Goal: Communication & Community: Answer question/provide support

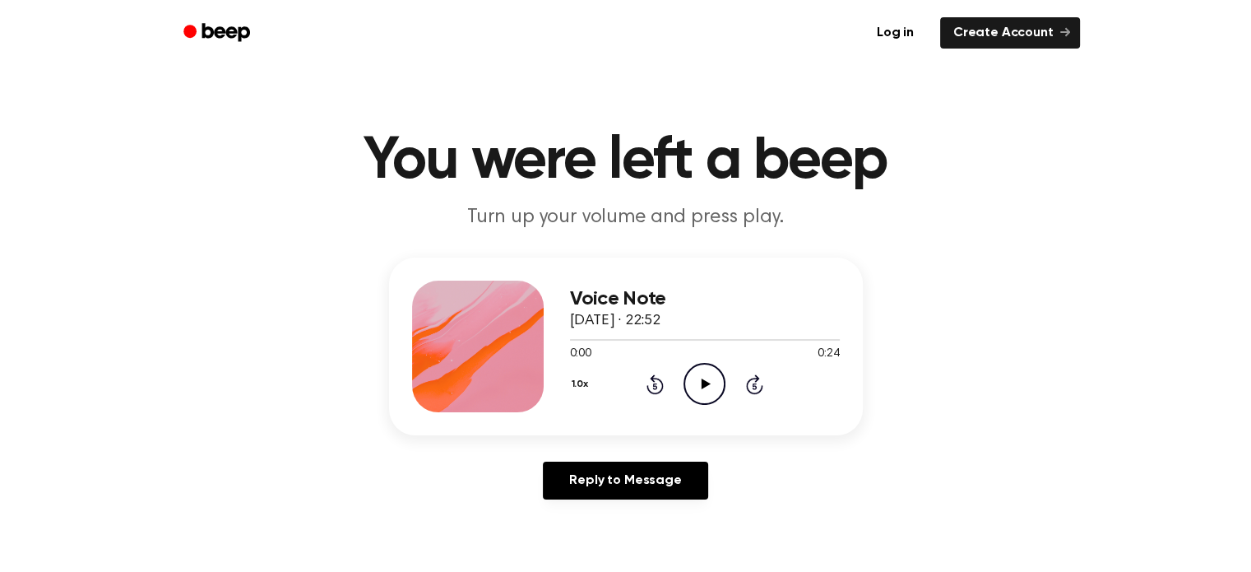
click at [706, 387] on icon "Play Audio" at bounding box center [705, 384] width 42 height 42
click at [693, 377] on icon "Play Audio" at bounding box center [705, 384] width 42 height 42
click at [711, 383] on icon "Play Audio" at bounding box center [705, 384] width 42 height 42
click at [704, 394] on icon "Play Audio" at bounding box center [705, 384] width 42 height 42
click at [698, 373] on icon "Play Audio" at bounding box center [705, 384] width 42 height 42
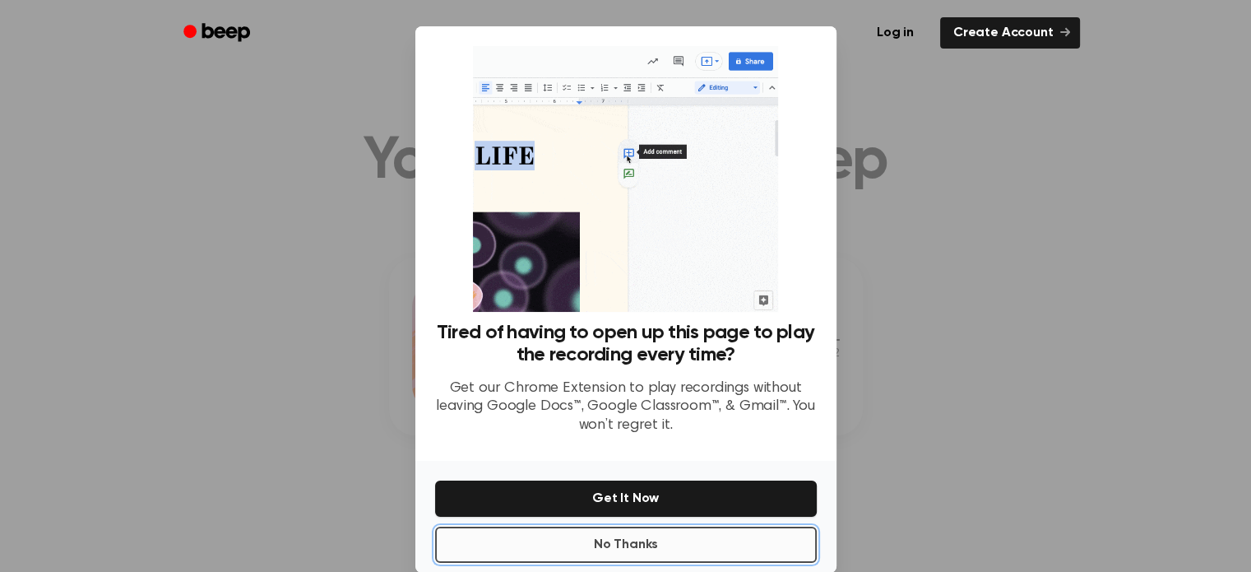
click at [615, 549] on button "No Thanks" at bounding box center [626, 544] width 382 height 36
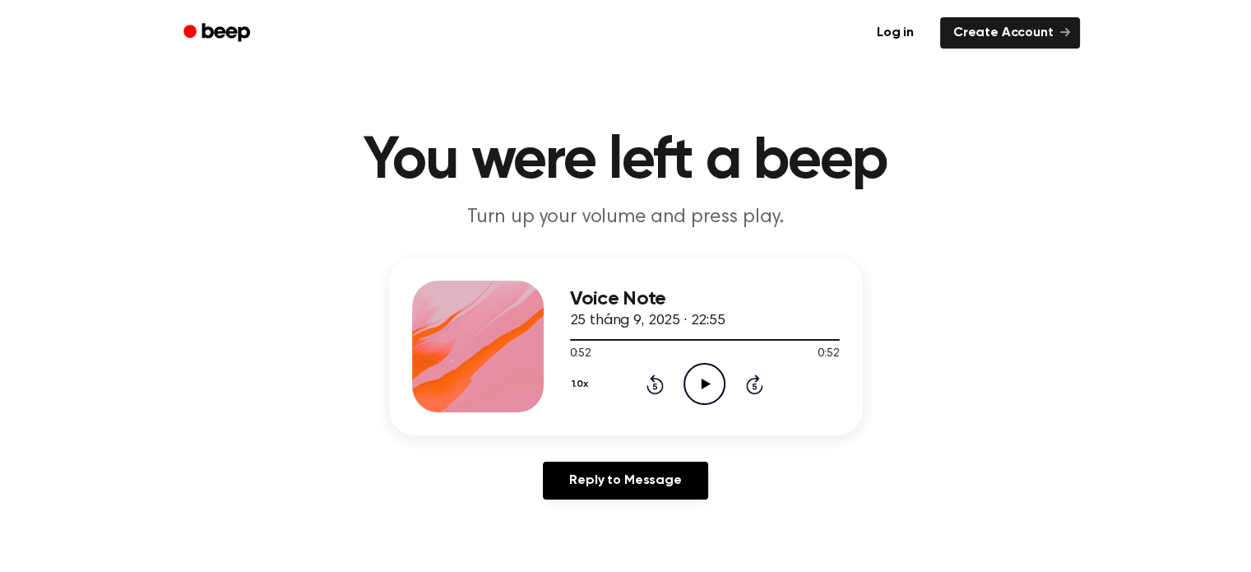
click at [694, 393] on icon "Play Audio" at bounding box center [705, 384] width 42 height 42
click at [591, 339] on div at bounding box center [692, 340] width 245 height 2
click at [698, 387] on icon "Pause Audio" at bounding box center [705, 384] width 42 height 42
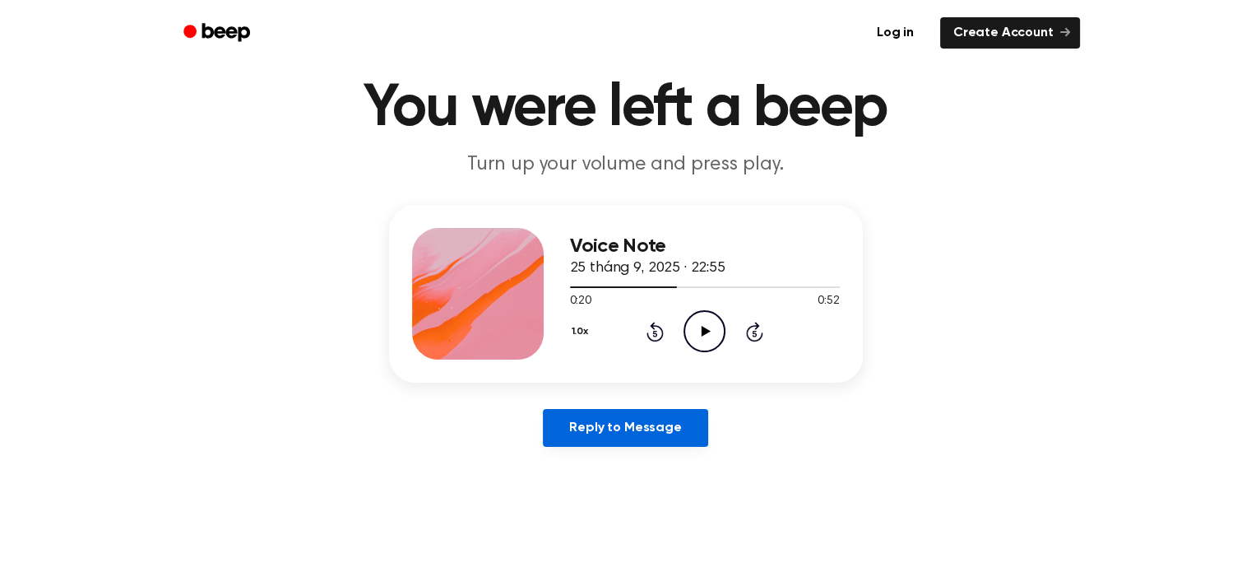
scroll to position [82, 0]
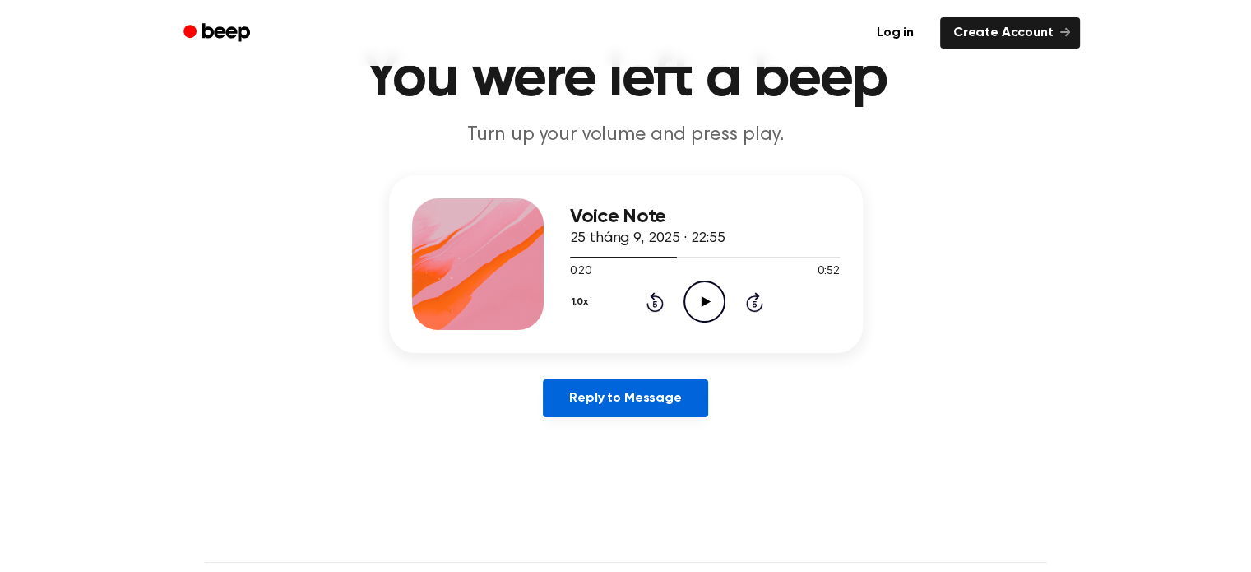
click at [632, 412] on link "Reply to Message" at bounding box center [625, 398] width 165 height 38
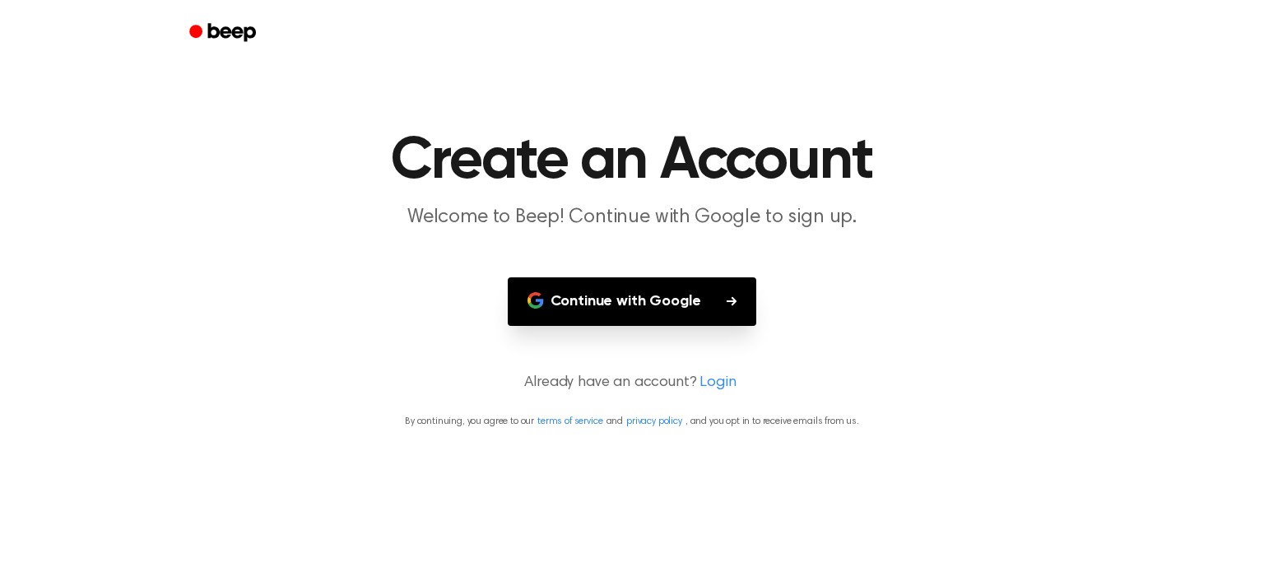
click at [630, 313] on button "Continue with Google" at bounding box center [632, 301] width 249 height 49
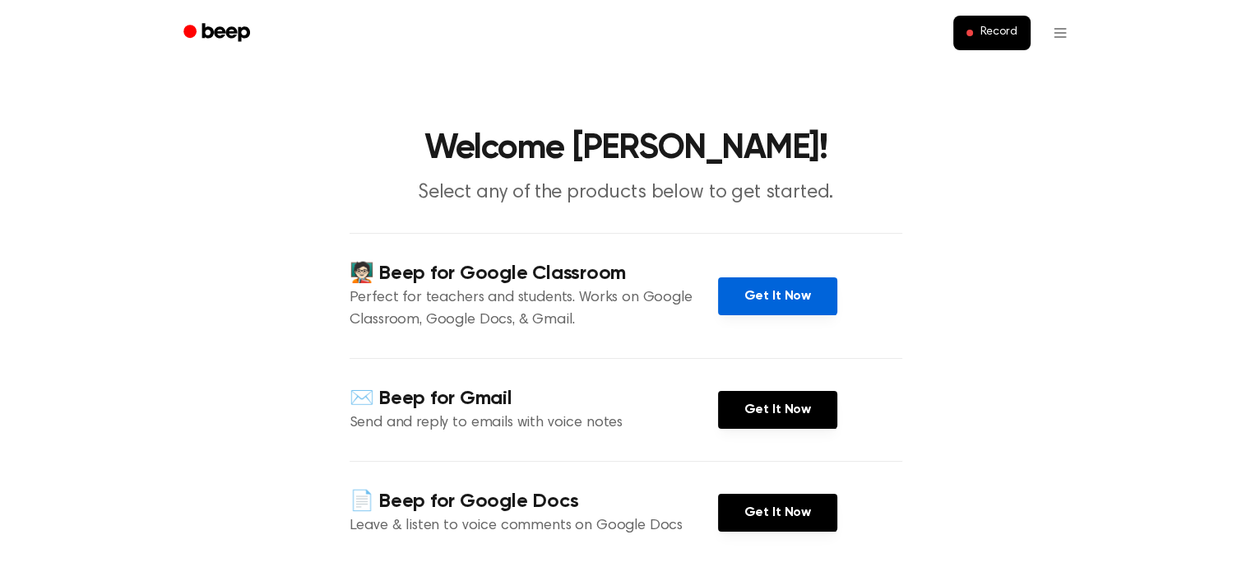
click at [752, 308] on link "Get It Now" at bounding box center [777, 296] width 119 height 38
click at [241, 44] on icon "Beep" at bounding box center [218, 33] width 70 height 24
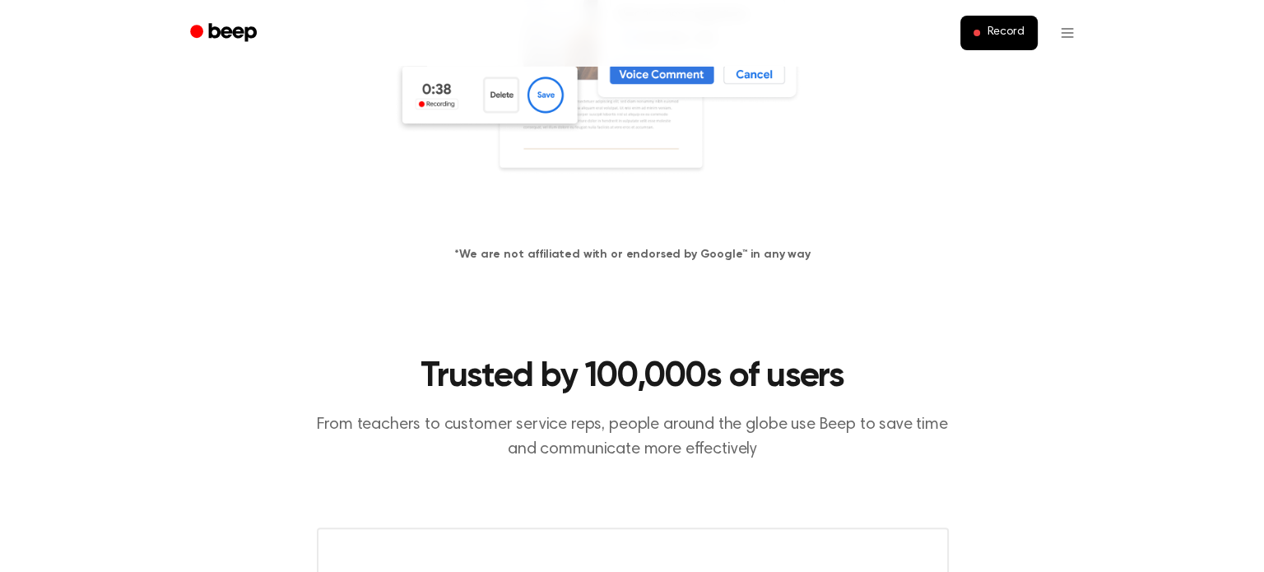
scroll to position [411, 0]
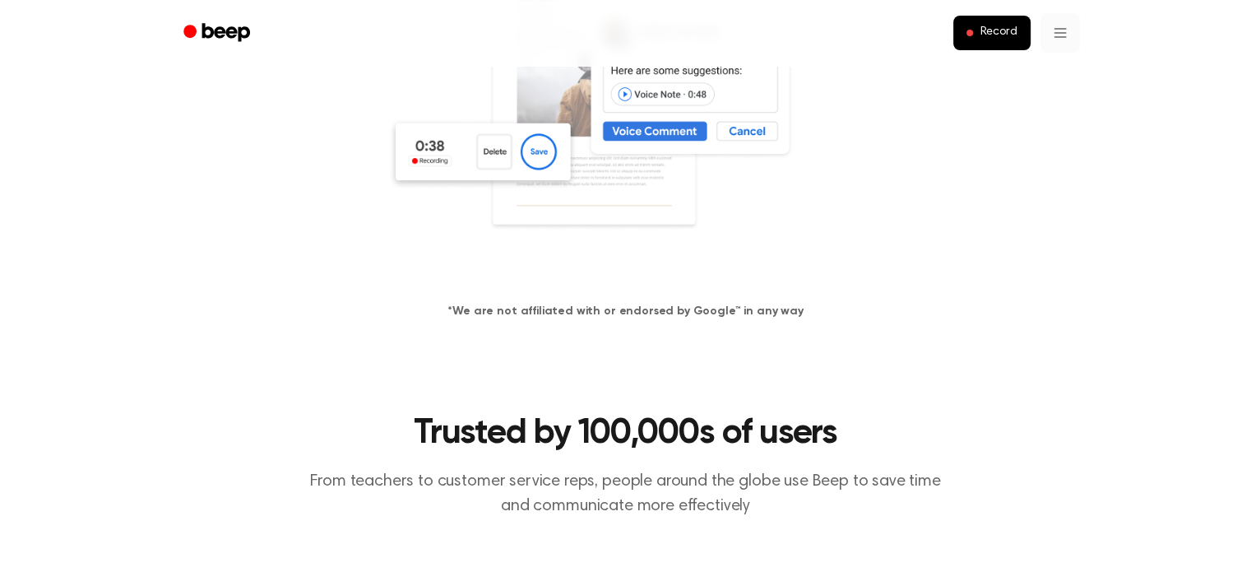
click at [1041, 31] on html "Record Type Less, Say More. Leave voice notes, feedback, and comments on Google…" at bounding box center [625, 520] width 1251 height 1863
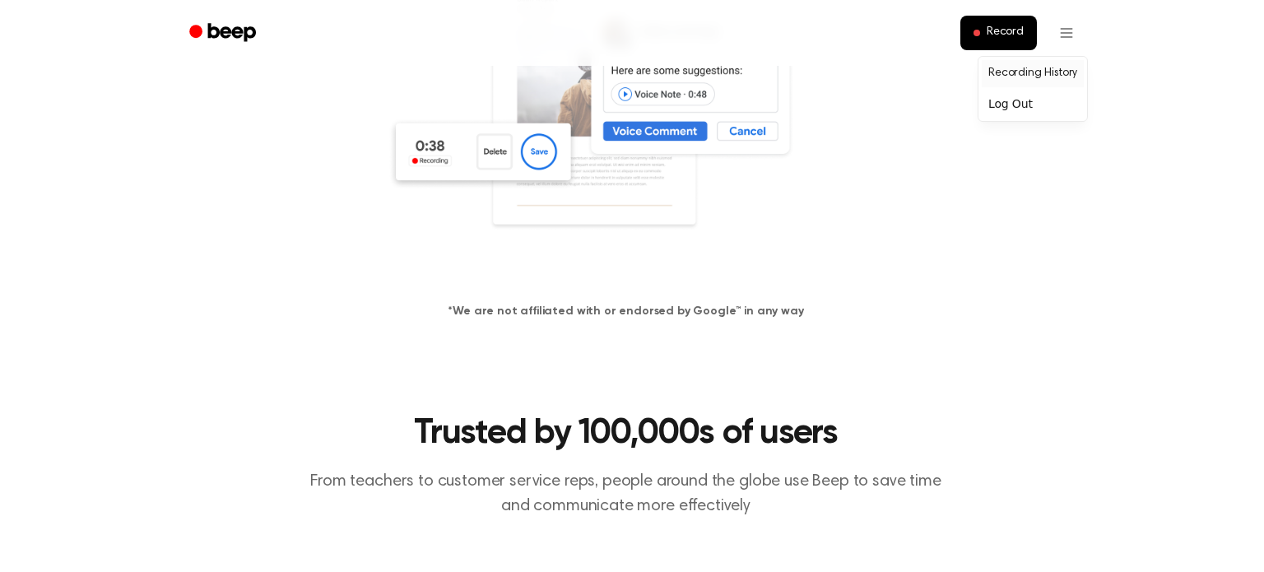
click at [1055, 77] on link "Recording History" at bounding box center [1032, 73] width 102 height 27
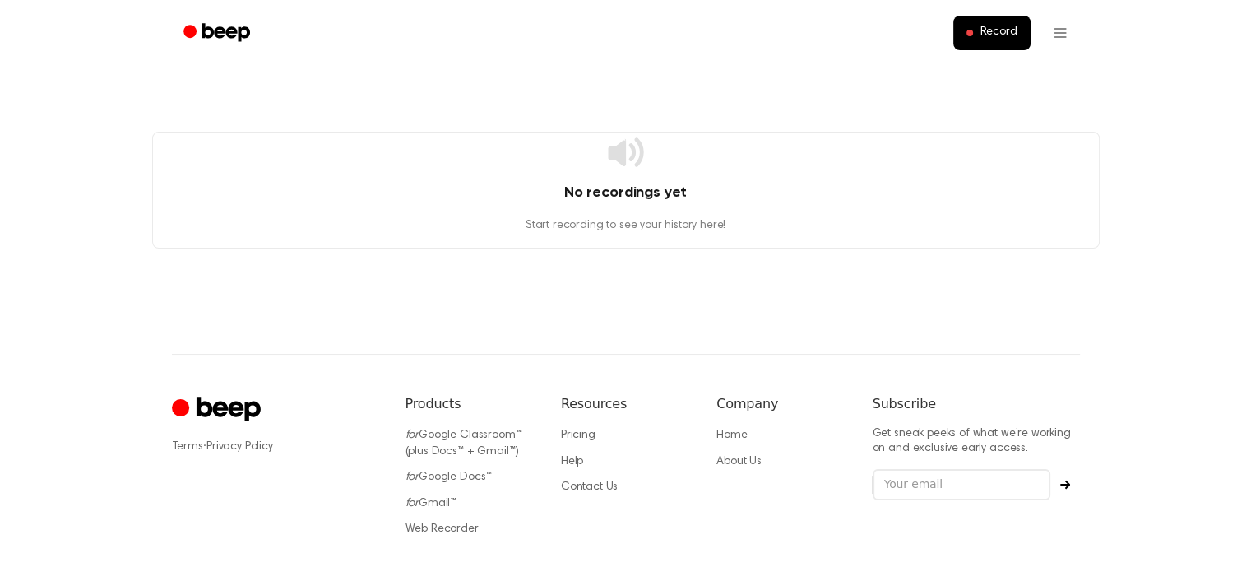
click at [214, 39] on icon "Beep" at bounding box center [218, 33] width 70 height 24
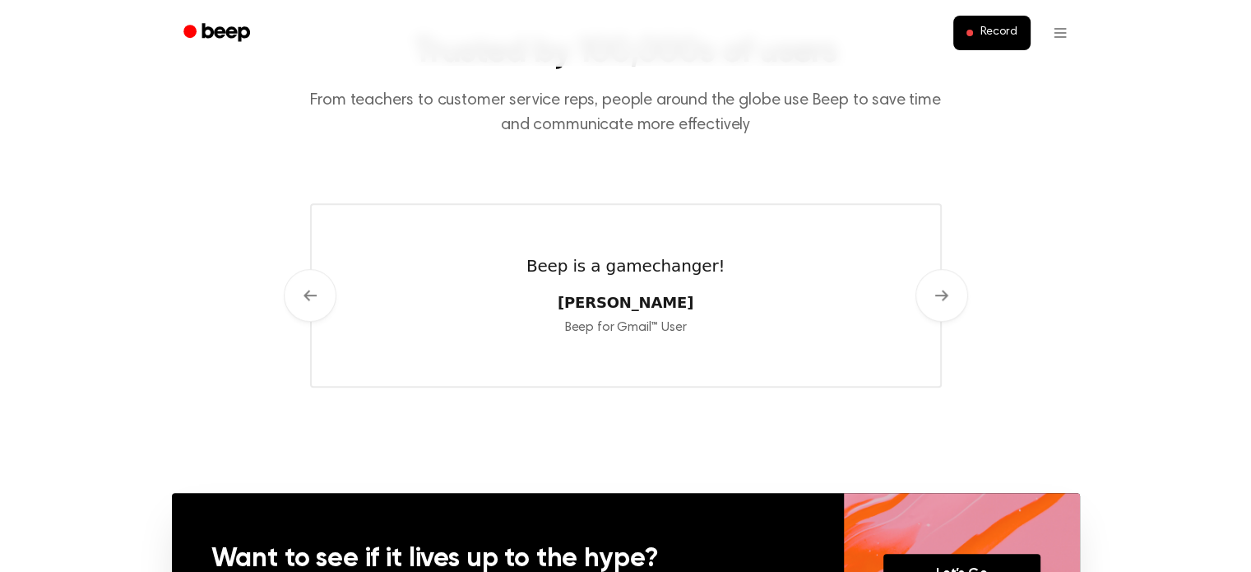
click at [404, 170] on div "Trusted by 100,000s of users From teachers to customer service reps, people aro…" at bounding box center [626, 117] width 632 height 172
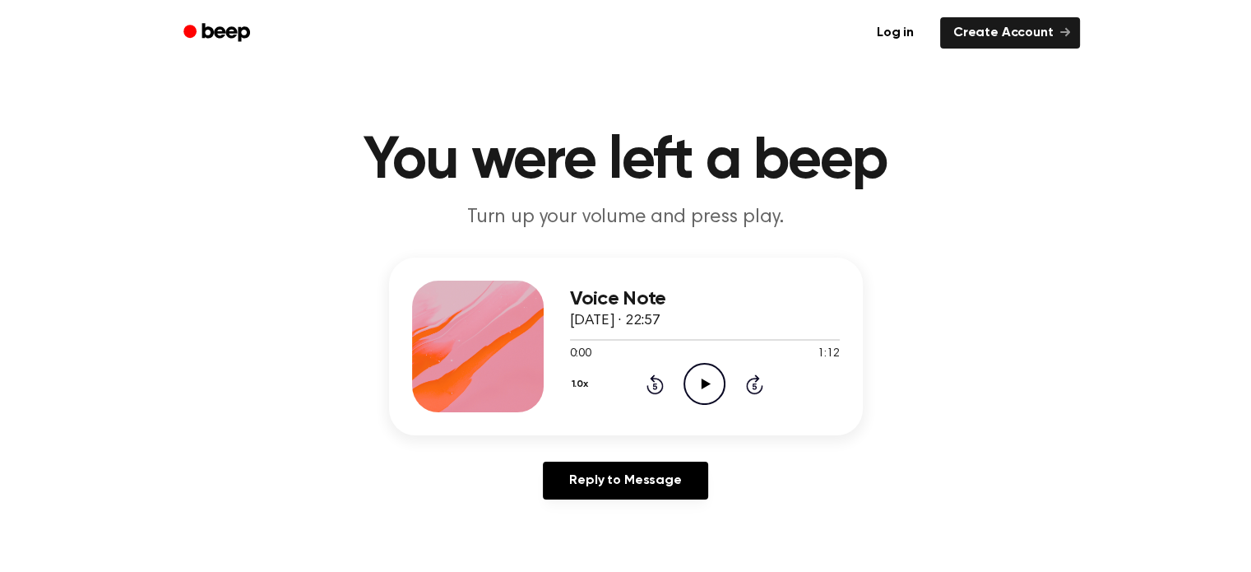
click at [713, 391] on icon "Play Audio" at bounding box center [705, 384] width 42 height 42
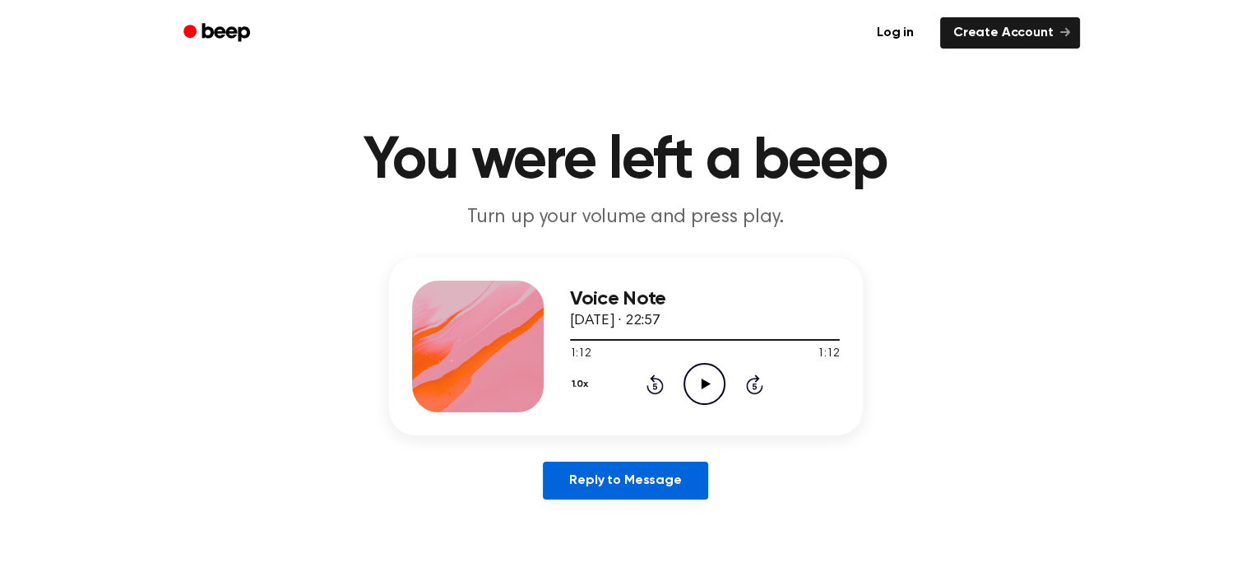
click at [611, 477] on link "Reply to Message" at bounding box center [625, 480] width 165 height 38
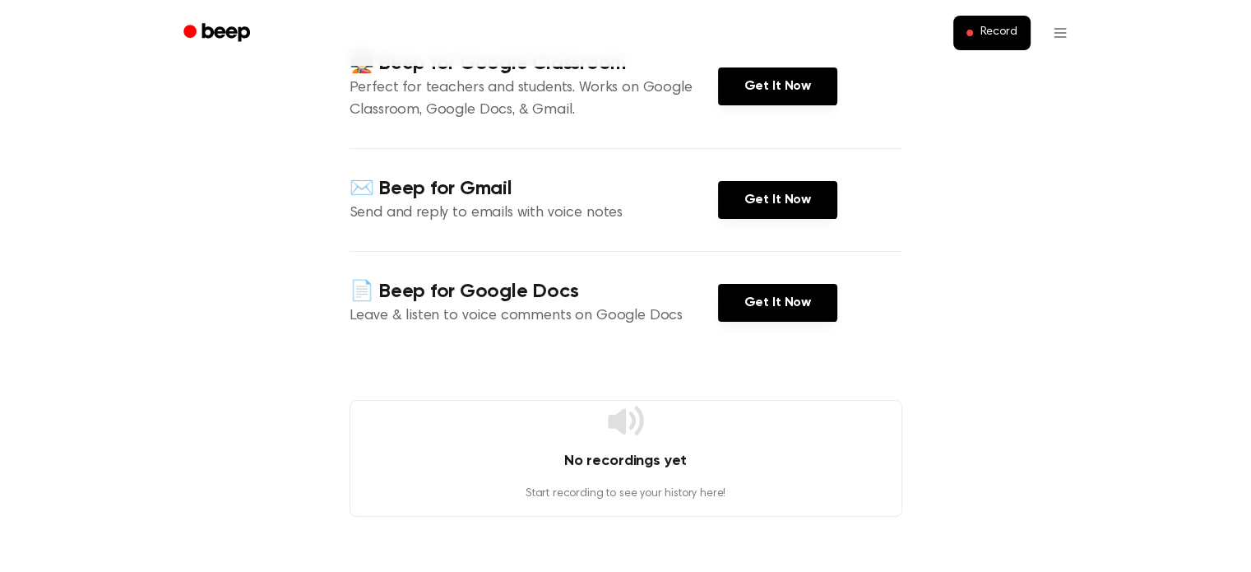
scroll to position [247, 0]
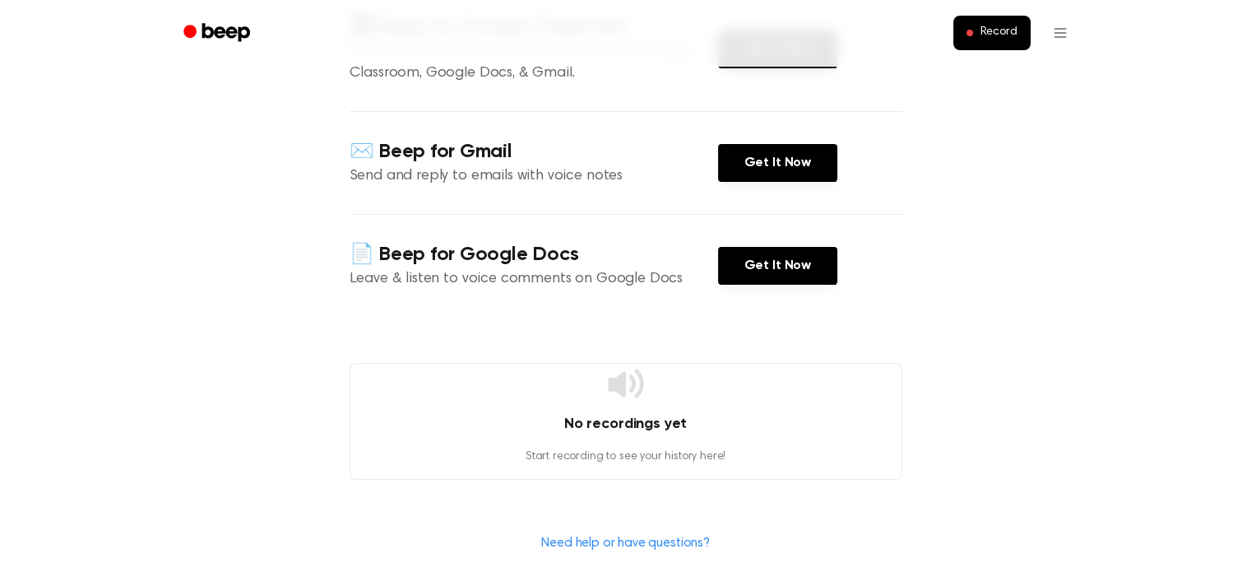
click at [619, 429] on h4 "No recordings yet" at bounding box center [625, 424] width 551 height 22
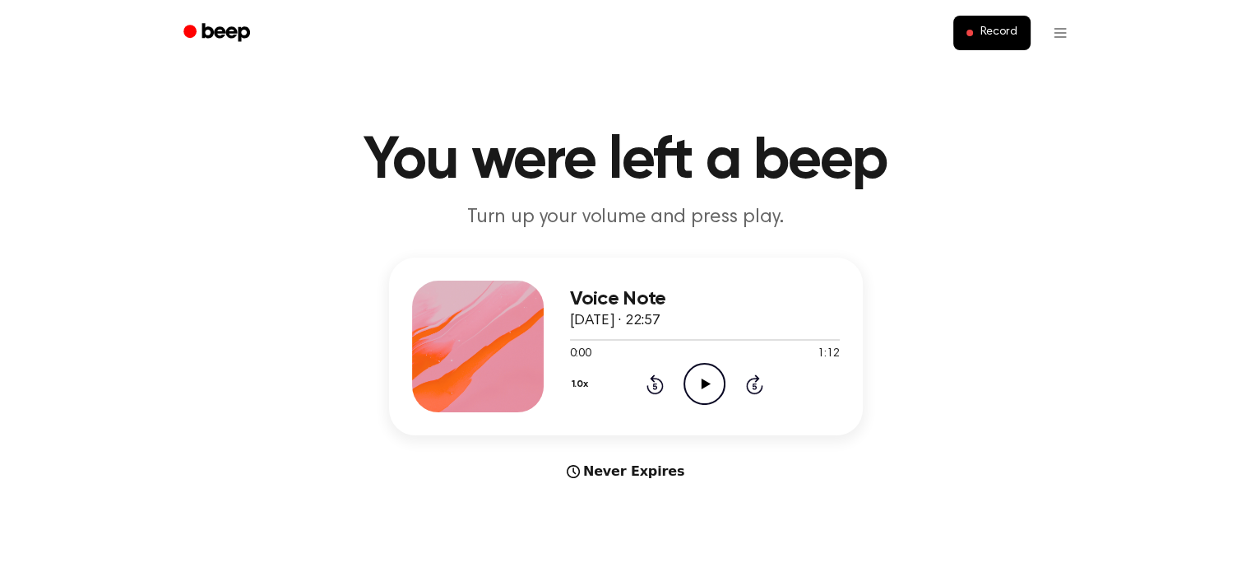
click at [708, 388] on icon "Play Audio" at bounding box center [705, 384] width 42 height 42
click at [648, 339] on div at bounding box center [705, 340] width 270 height 2
click at [691, 382] on icon "Play Audio" at bounding box center [705, 384] width 42 height 42
click at [595, 339] on div at bounding box center [611, 340] width 83 height 2
click at [712, 387] on icon "Pause Audio" at bounding box center [705, 384] width 42 height 42
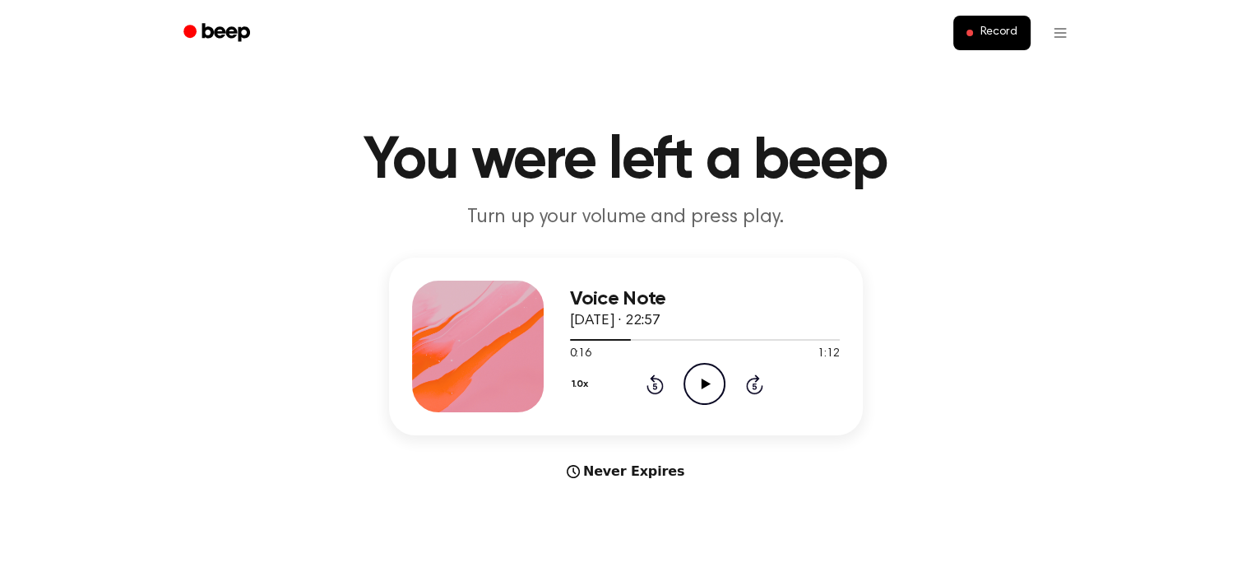
click at [706, 388] on icon "Play Audio" at bounding box center [705, 384] width 42 height 42
click at [757, 341] on div at bounding box center [705, 338] width 270 height 13
click at [703, 398] on icon "Pause Audio" at bounding box center [705, 384] width 42 height 42
